Goal: Task Accomplishment & Management: Use online tool/utility

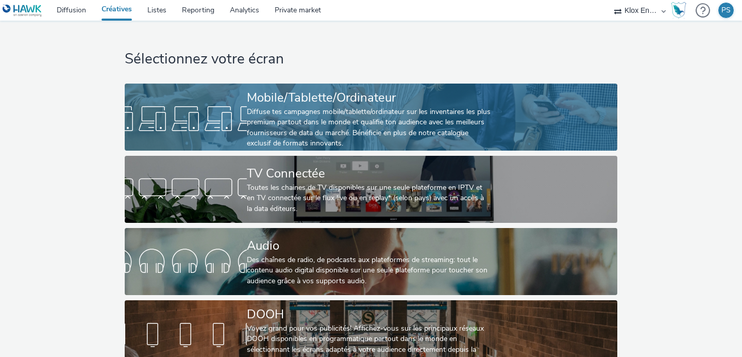
click at [337, 118] on div "Diffuse tes campagnes mobile/tablette/ordinateur sur les inventaires les plus p…" at bounding box center [369, 128] width 244 height 42
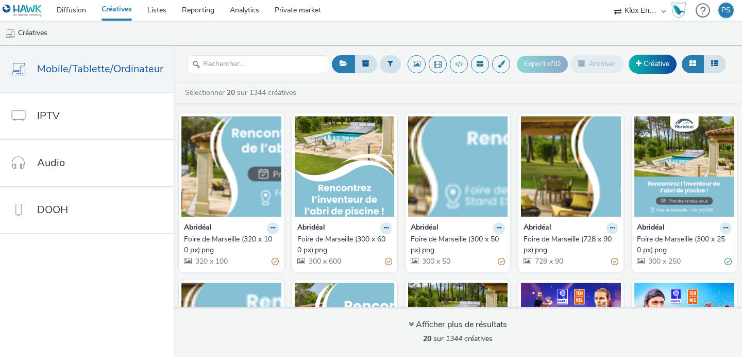
click at [196, 234] on div "Foire de Marseille (320 x 100 px).png" at bounding box center [229, 244] width 91 height 21
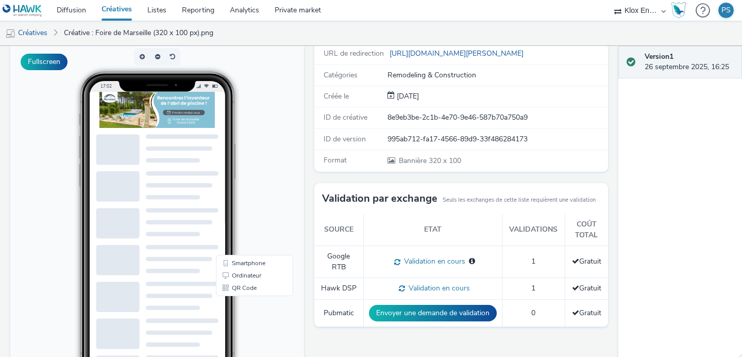
scroll to position [112, 0]
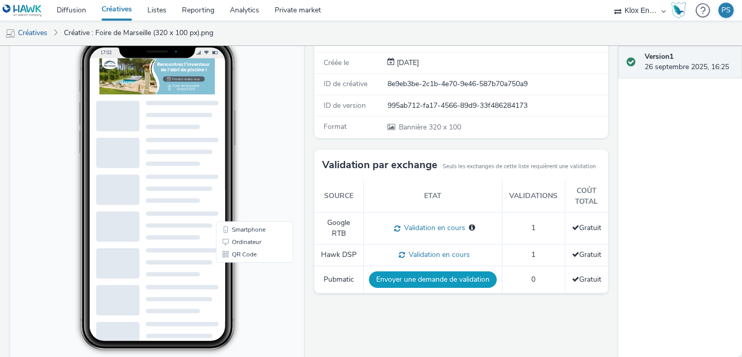
click at [413, 277] on button "Envoyer une demande de validation" at bounding box center [433, 279] width 128 height 16
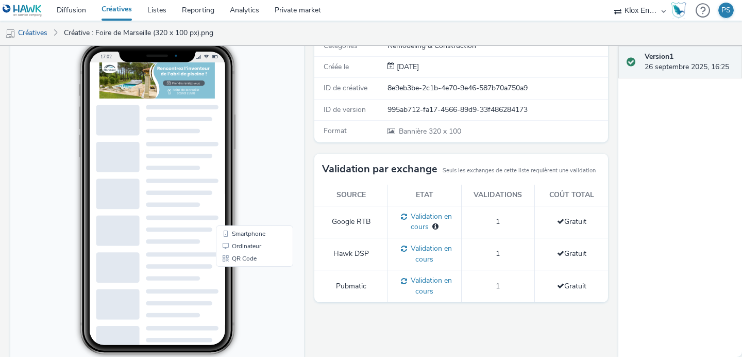
scroll to position [0, 0]
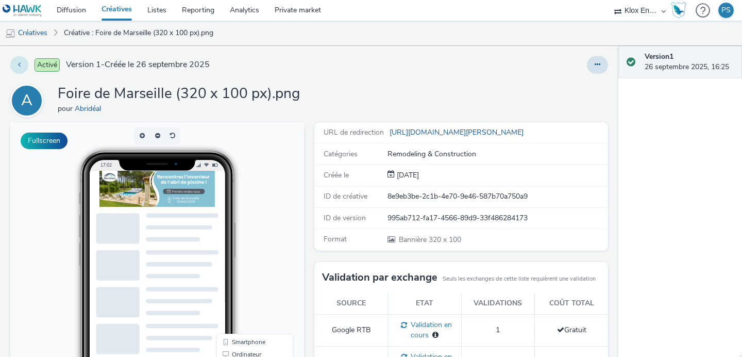
click at [16, 65] on button at bounding box center [19, 65] width 18 height 18
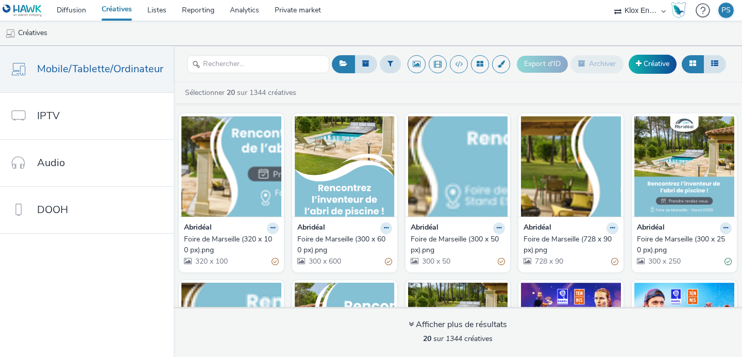
click at [339, 237] on div "Foire de Marseille (300 x 600 px).png" at bounding box center [342, 244] width 91 height 21
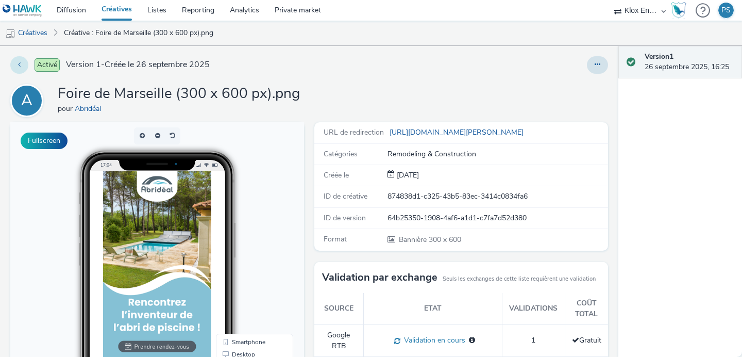
click at [11, 64] on button at bounding box center [19, 65] width 18 height 18
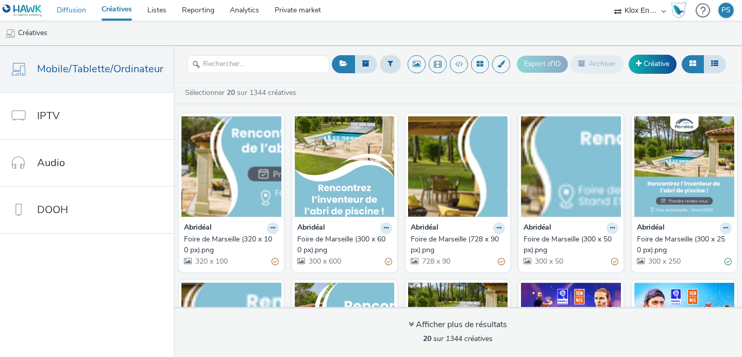
click at [78, 3] on link "Diffusion" at bounding box center [71, 10] width 45 height 21
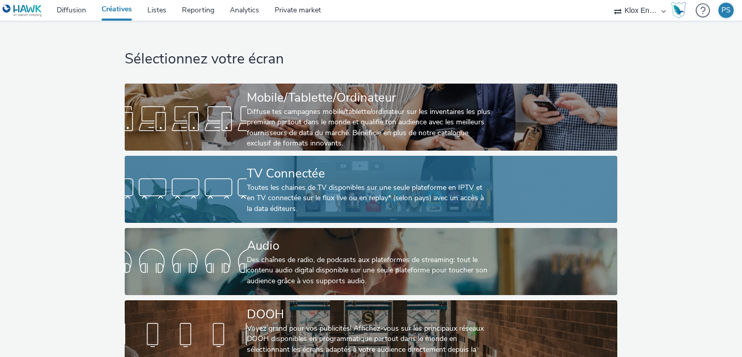
click at [425, 187] on div "Toutes les chaines de TV disponibles sur une seule plateforme en IPTV et en TV …" at bounding box center [369, 197] width 244 height 31
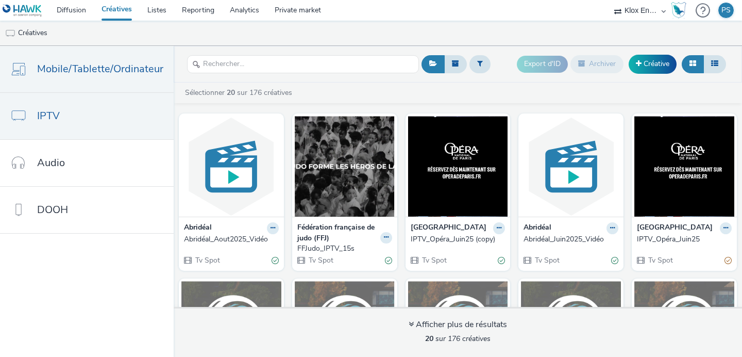
click at [75, 49] on link "Mobile/Tablette/Ordinateur" at bounding box center [87, 69] width 174 height 46
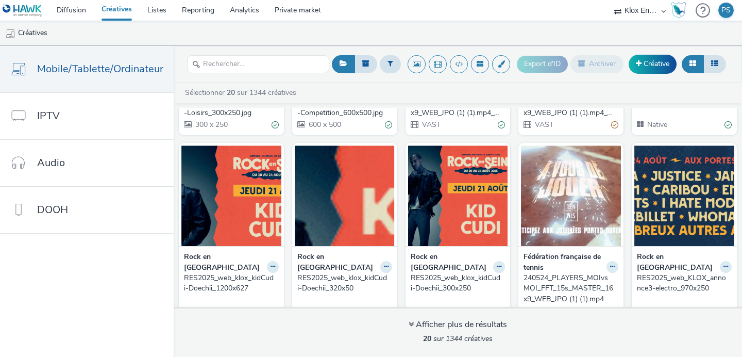
scroll to position [527, 0]
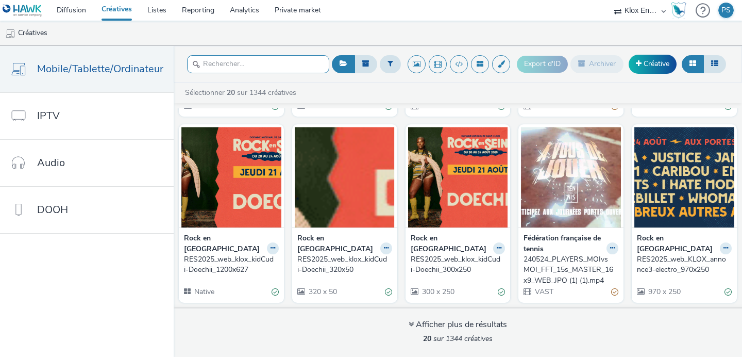
click at [270, 69] on input "text" at bounding box center [258, 64] width 142 height 18
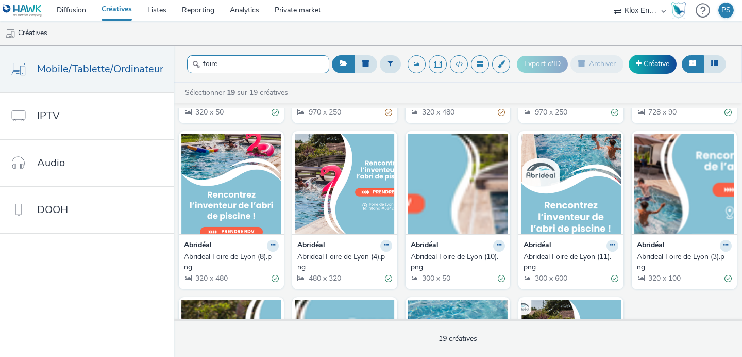
scroll to position [432, 0]
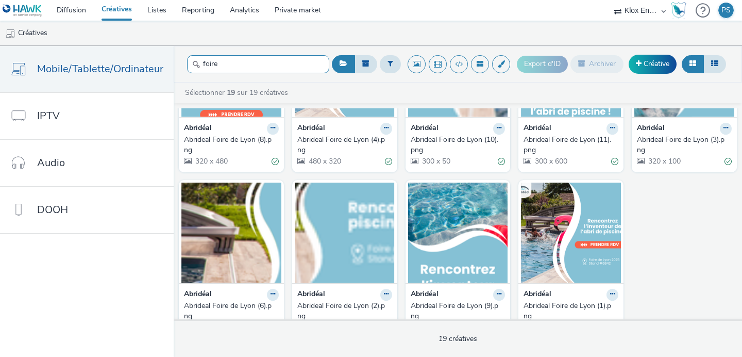
type input "foire"
click at [432, 135] on div "Abrideal Foire de Lyon (10).png" at bounding box center [456, 144] width 91 height 21
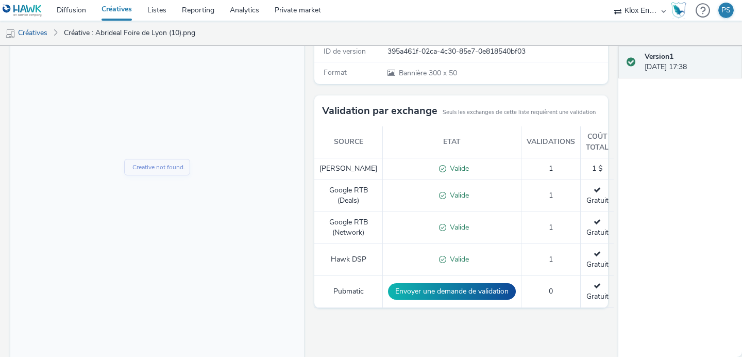
scroll to position [199, 0]
